Goal: Information Seeking & Learning: Understand process/instructions

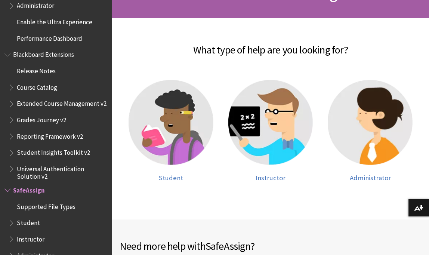
scroll to position [160, 0]
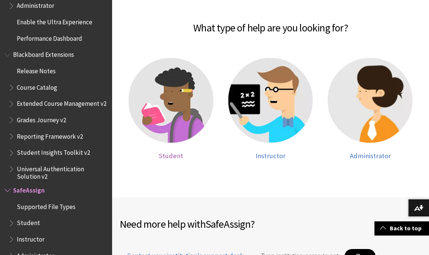
click at [175, 128] on img at bounding box center [170, 100] width 85 height 85
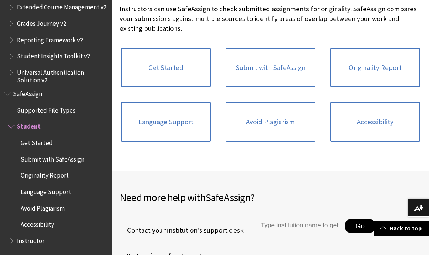
scroll to position [170, 0]
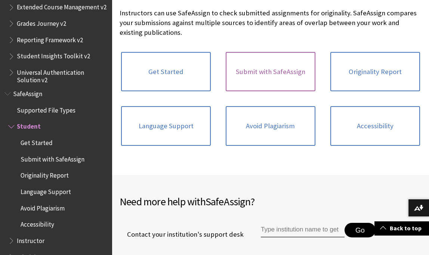
click at [286, 67] on link "Submit with SafeAssign" at bounding box center [270, 72] width 90 height 40
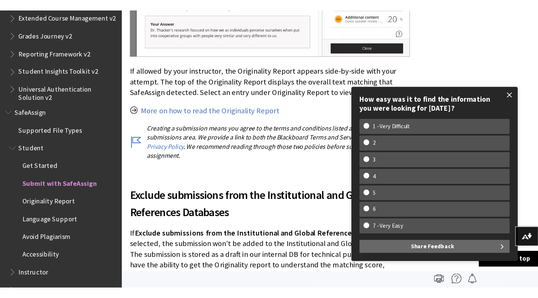
scroll to position [817, 0]
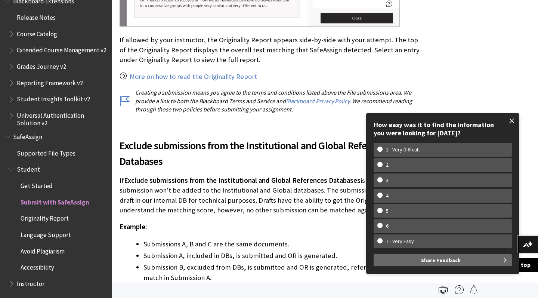
click at [428, 122] on span at bounding box center [512, 121] width 16 height 16
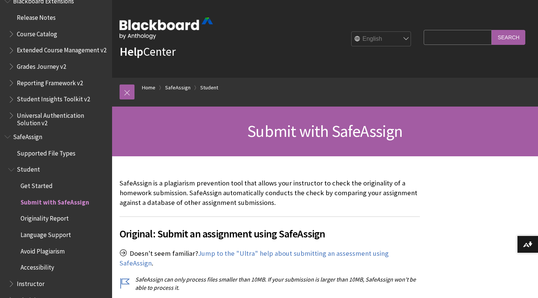
scroll to position [0, 0]
click at [41, 179] on span "Get Started" at bounding box center [37, 184] width 32 height 10
